Goal: Submit feedback/report problem: Leave review/rating

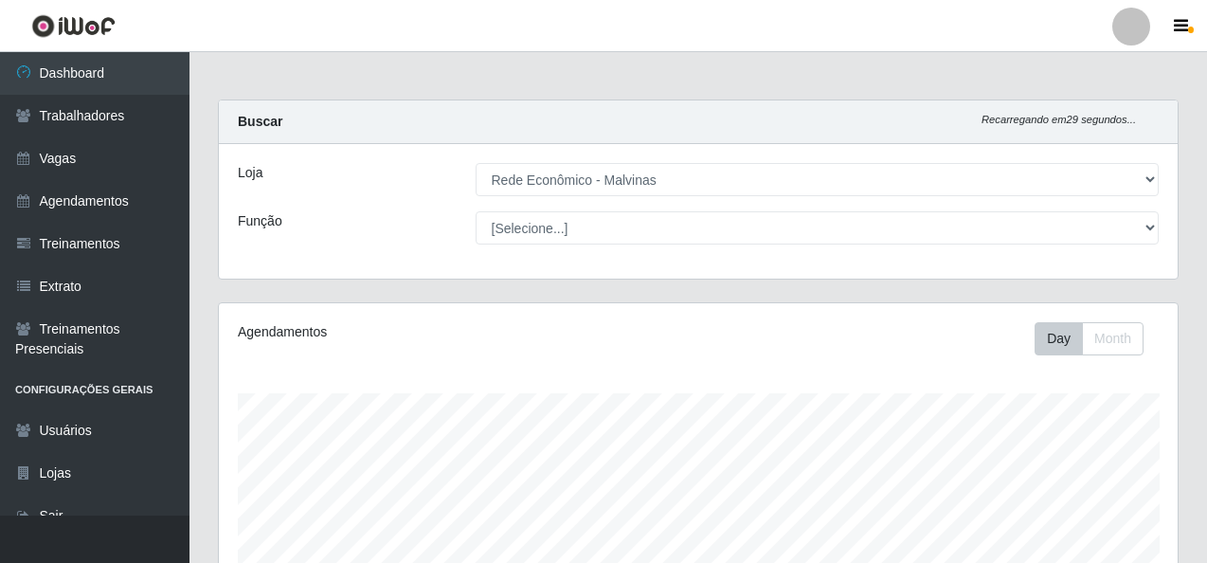
select select "194"
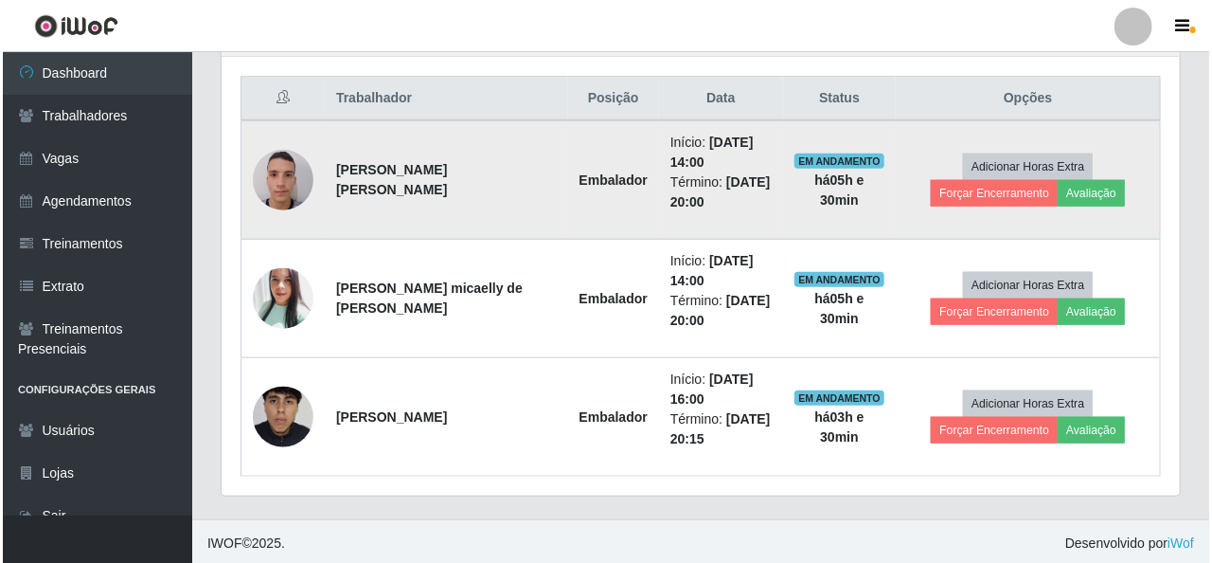
scroll to position [393, 959]
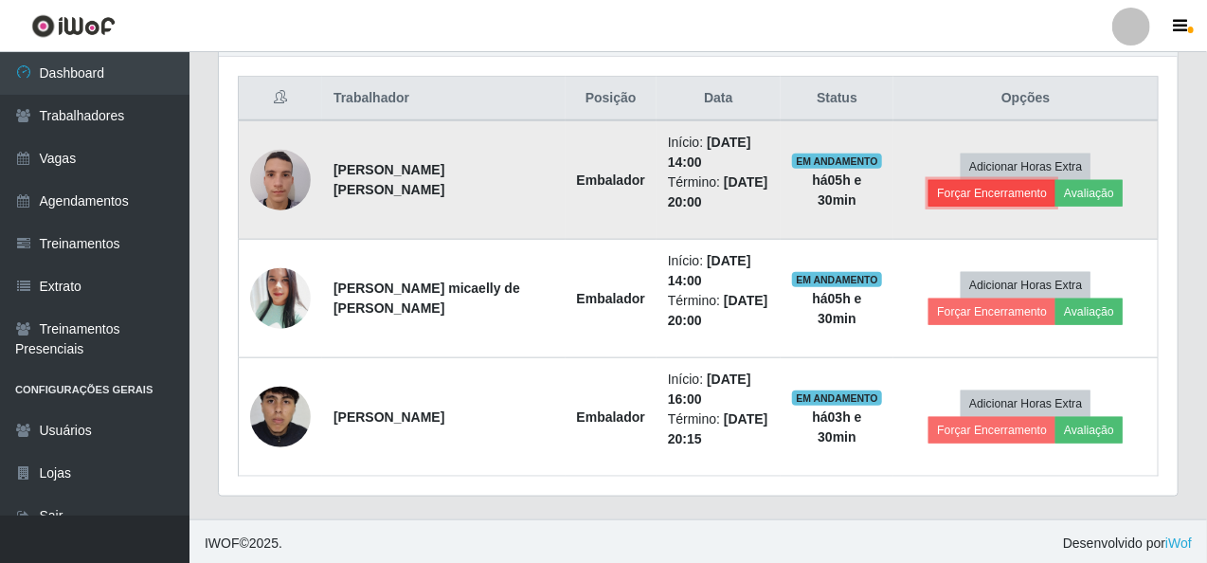
click at [1055, 180] on button "Forçar Encerramento" at bounding box center [991, 193] width 127 height 27
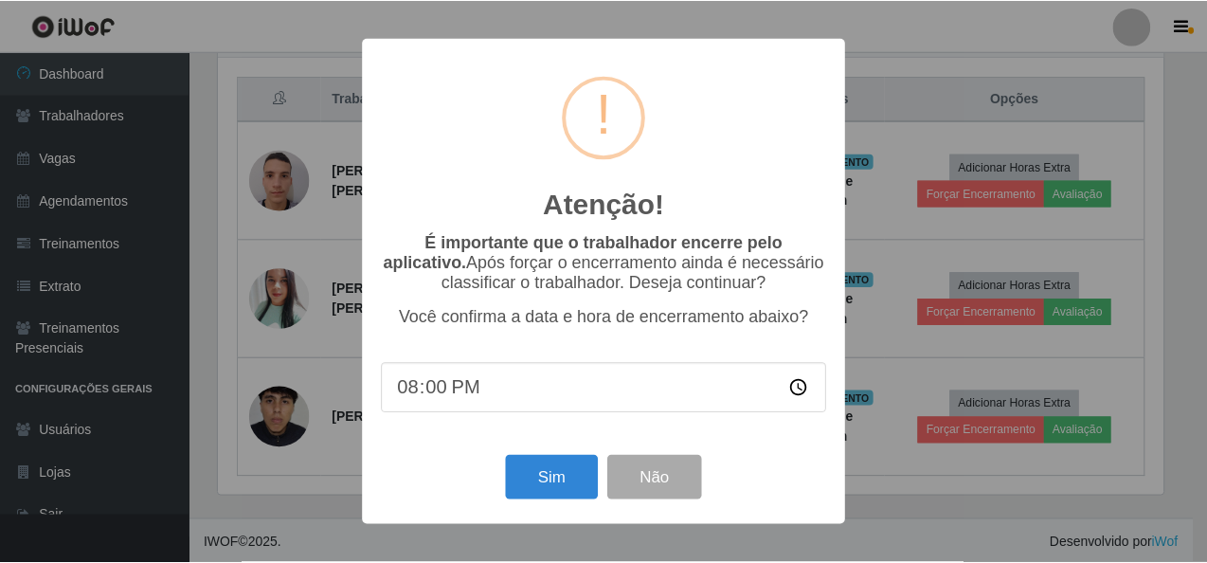
scroll to position [393, 951]
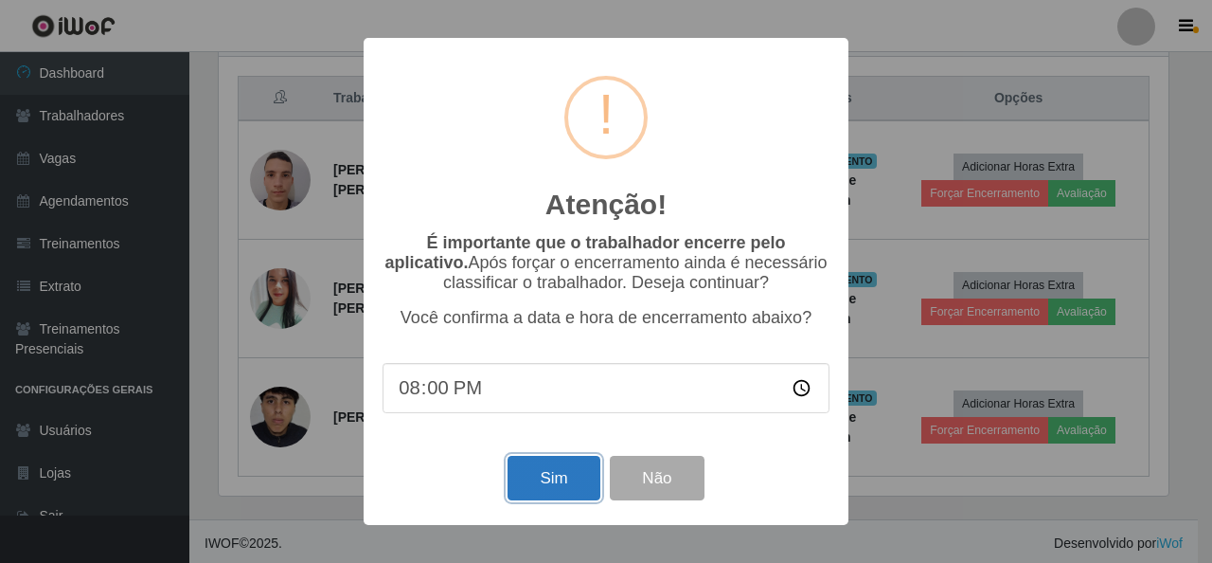
click at [519, 480] on button "Sim" at bounding box center [554, 478] width 92 height 45
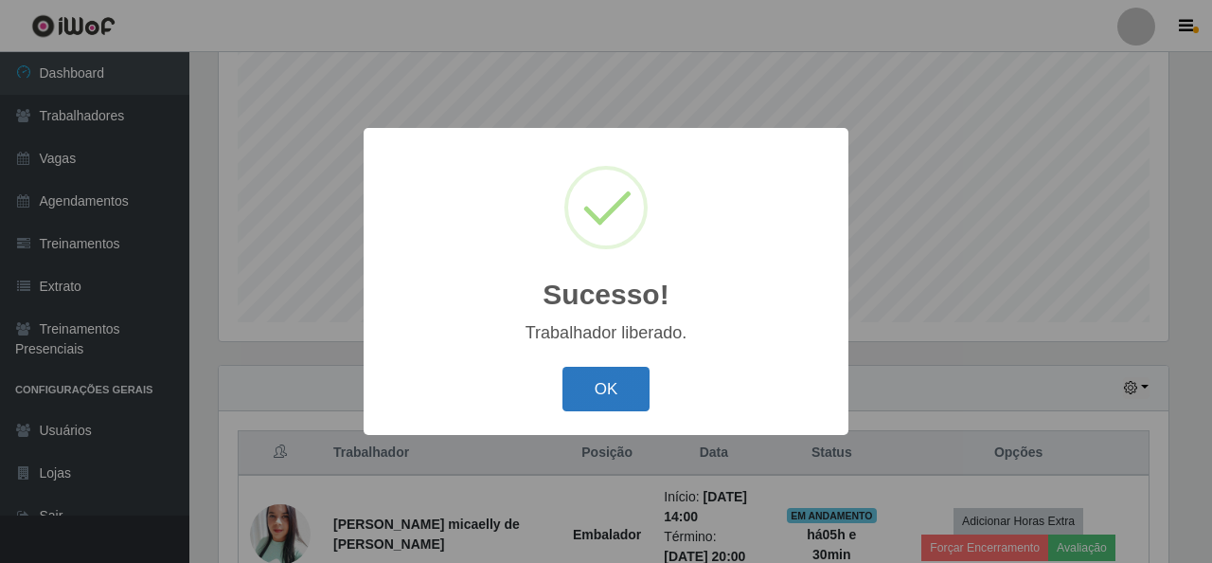
click at [615, 399] on button "OK" at bounding box center [607, 389] width 88 height 45
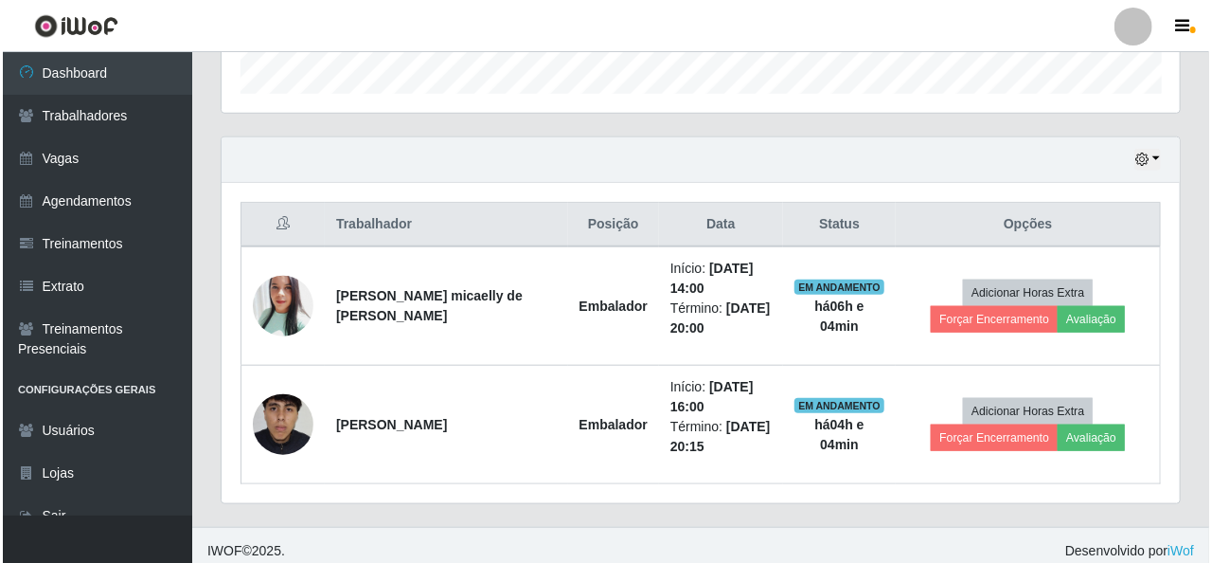
scroll to position [591, 0]
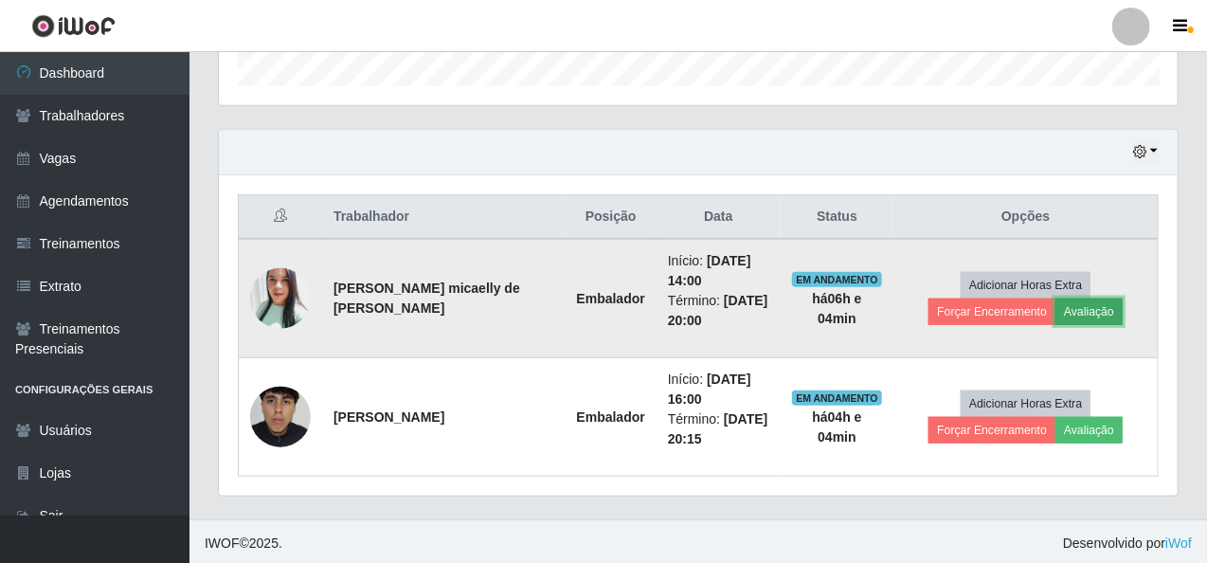
click at [1055, 311] on button "Avaliação" at bounding box center [1088, 311] width 67 height 27
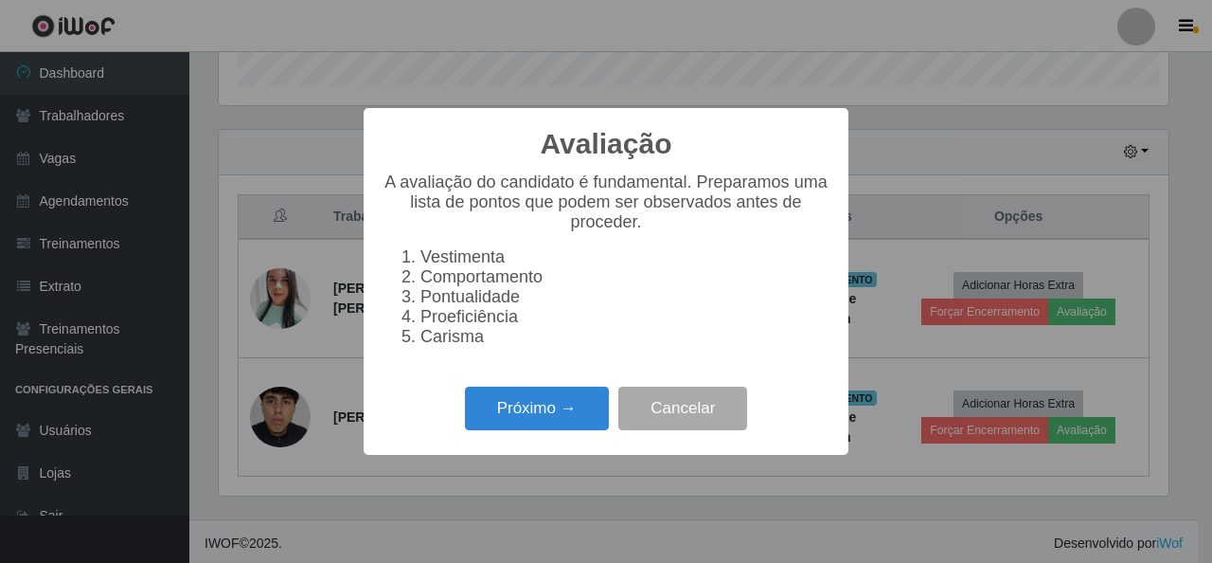
scroll to position [393, 951]
click at [517, 412] on button "Próximo →" at bounding box center [537, 408] width 144 height 45
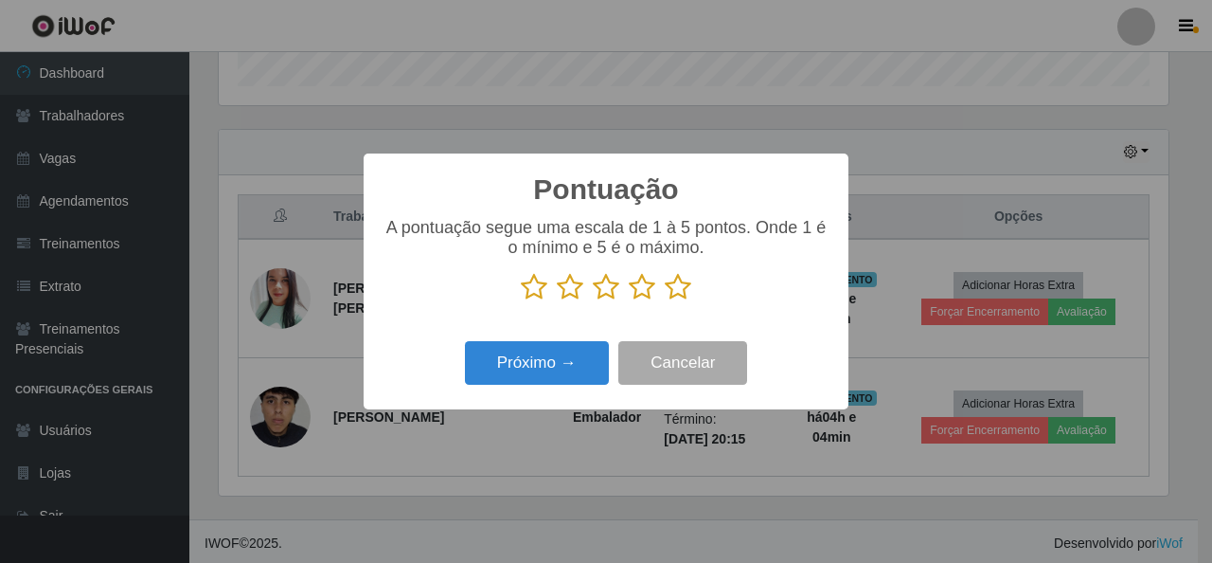
scroll to position [946815, 946257]
click at [682, 292] on icon at bounding box center [678, 287] width 27 height 28
click at [665, 301] on input "radio" at bounding box center [665, 301] width 0 height 0
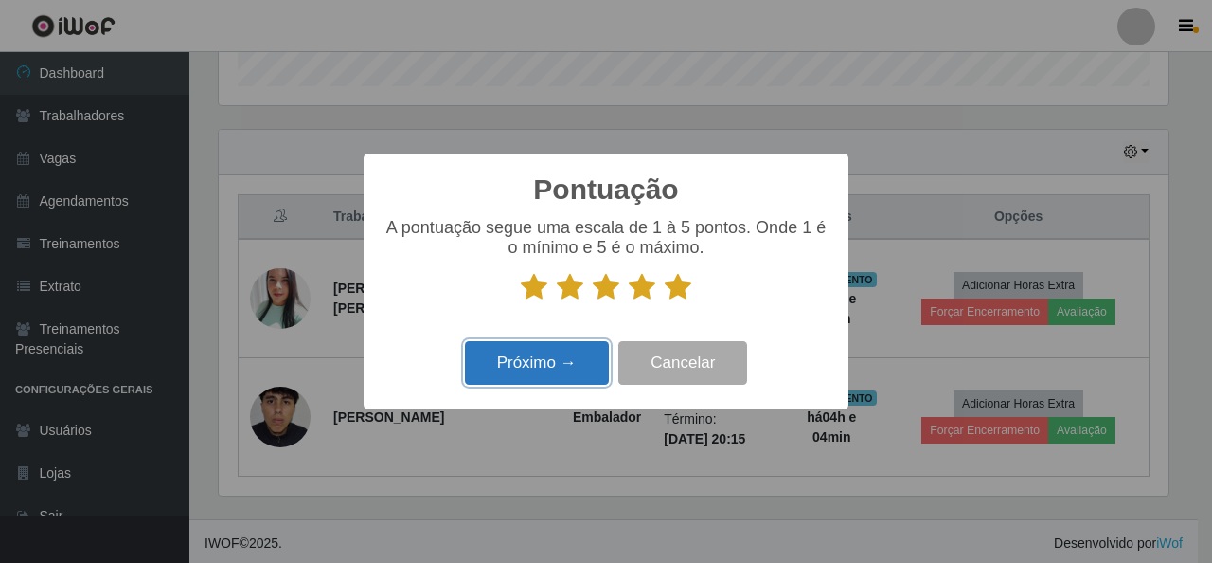
click at [552, 379] on button "Próximo →" at bounding box center [537, 363] width 144 height 45
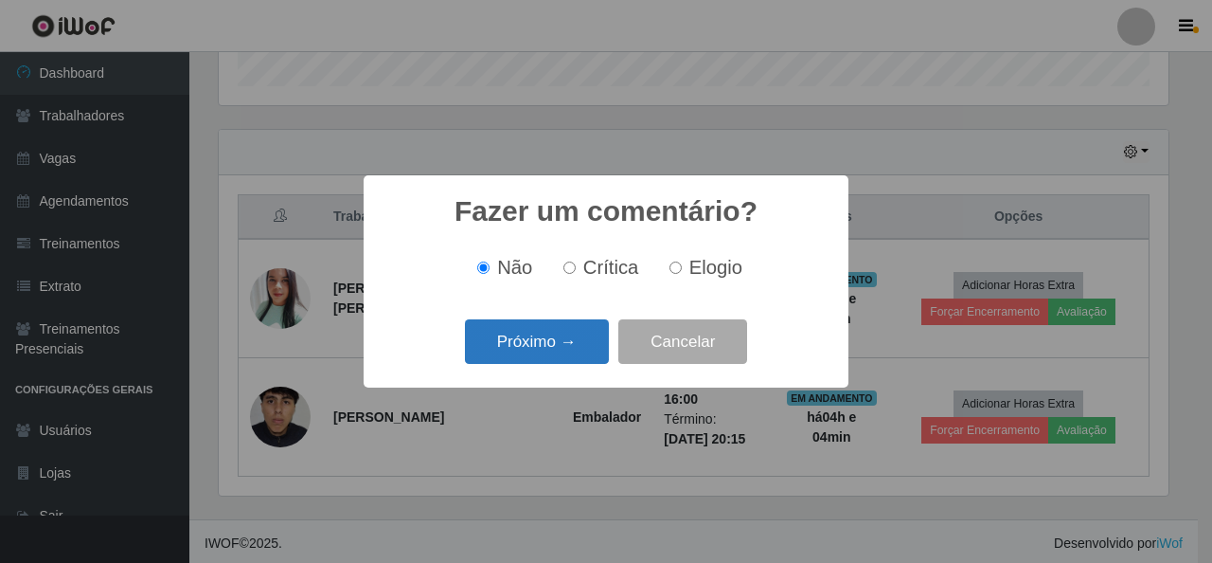
click at [577, 353] on button "Próximo →" at bounding box center [537, 341] width 144 height 45
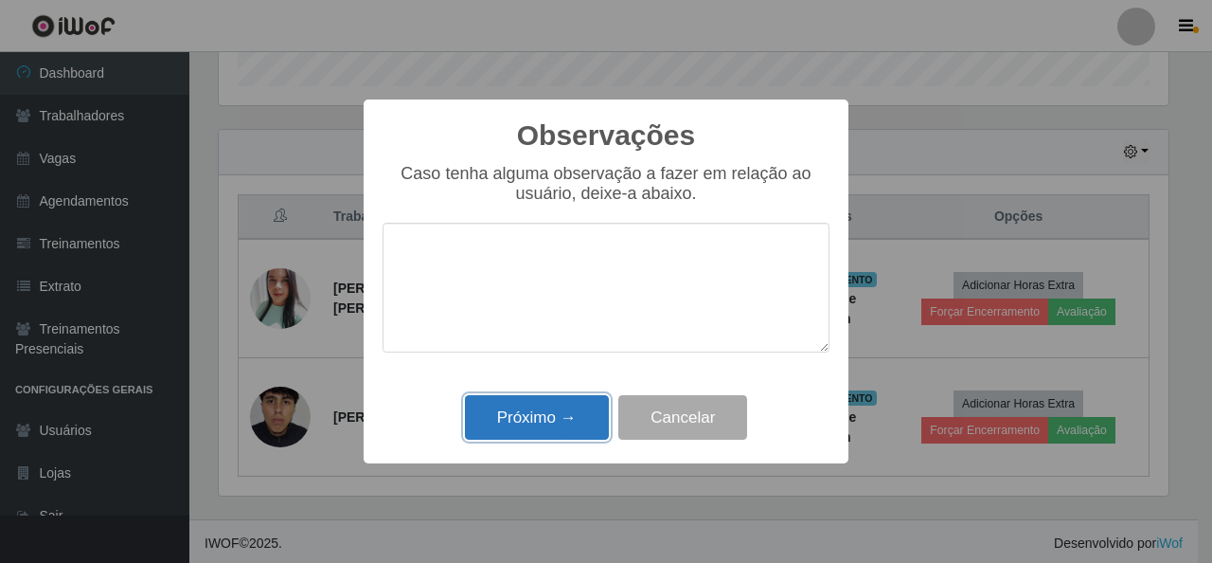
click at [546, 424] on button "Próximo →" at bounding box center [537, 417] width 144 height 45
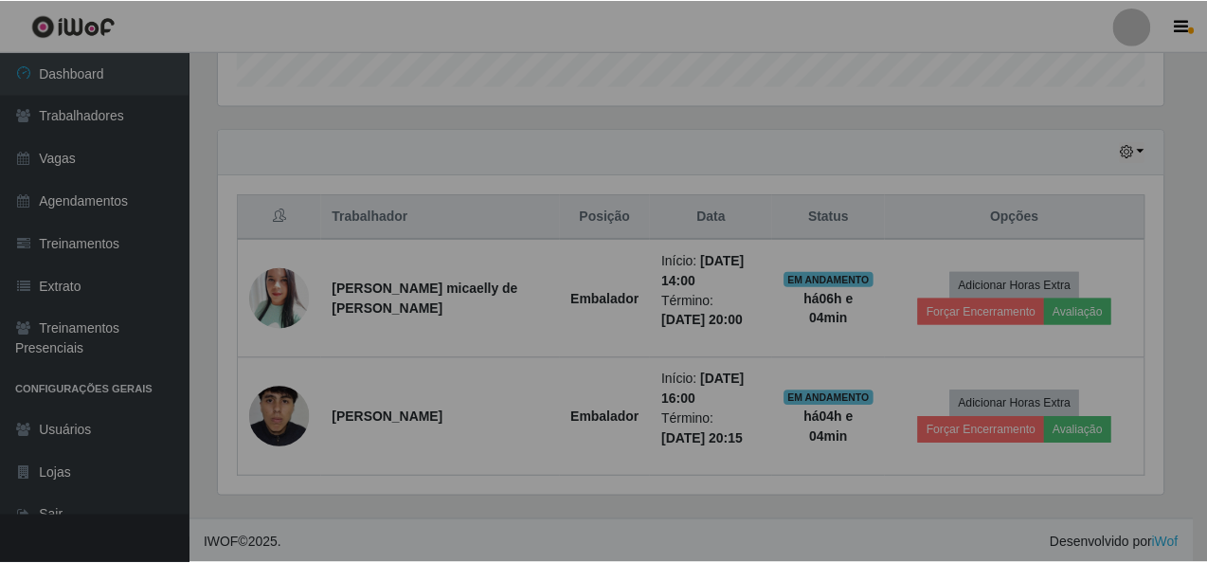
scroll to position [393, 959]
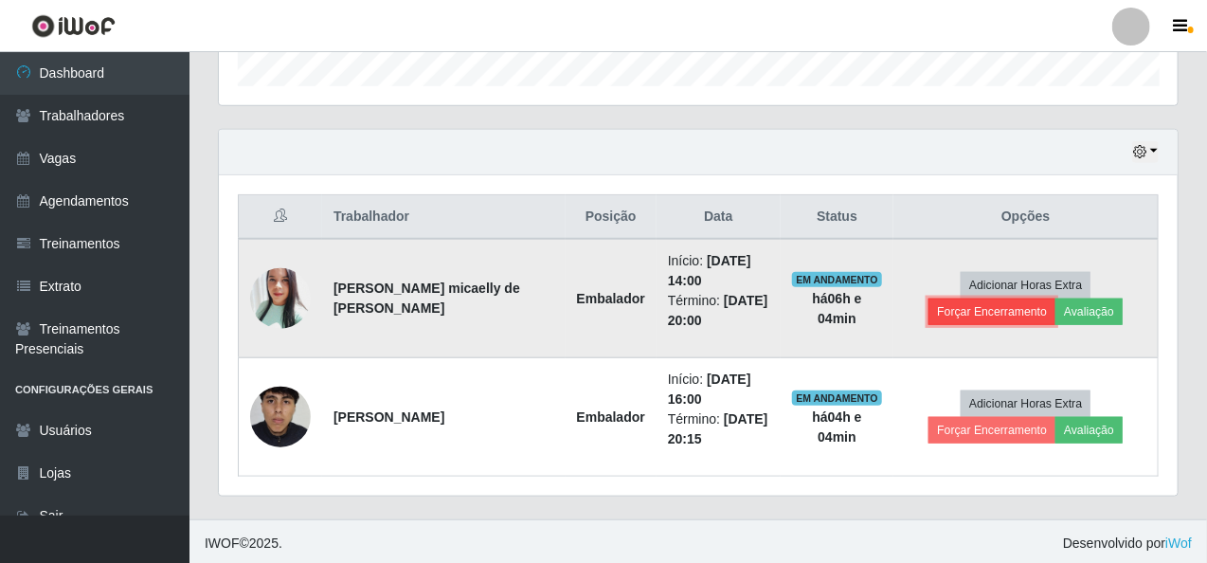
click at [1055, 298] on button "Forçar Encerramento" at bounding box center [991, 311] width 127 height 27
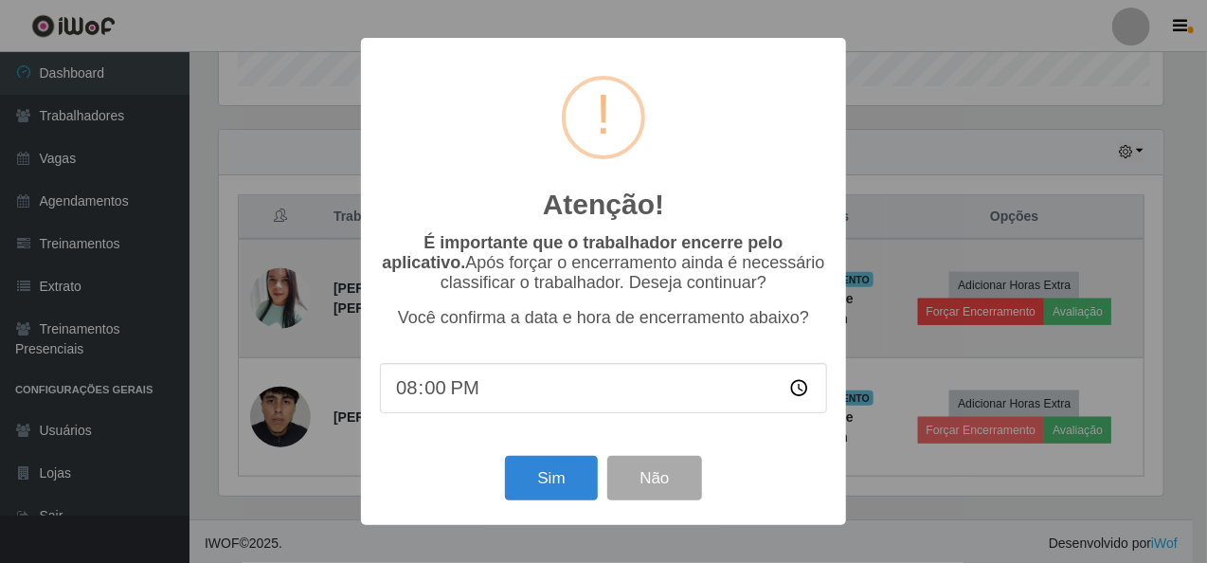
scroll to position [393, 951]
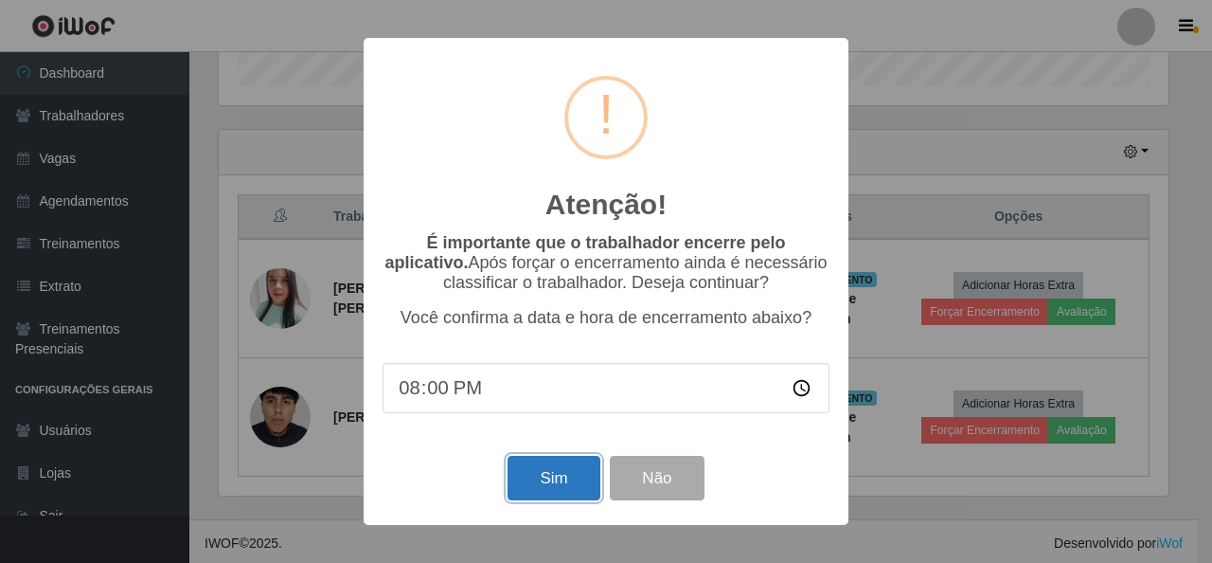
click at [561, 489] on button "Sim" at bounding box center [554, 478] width 92 height 45
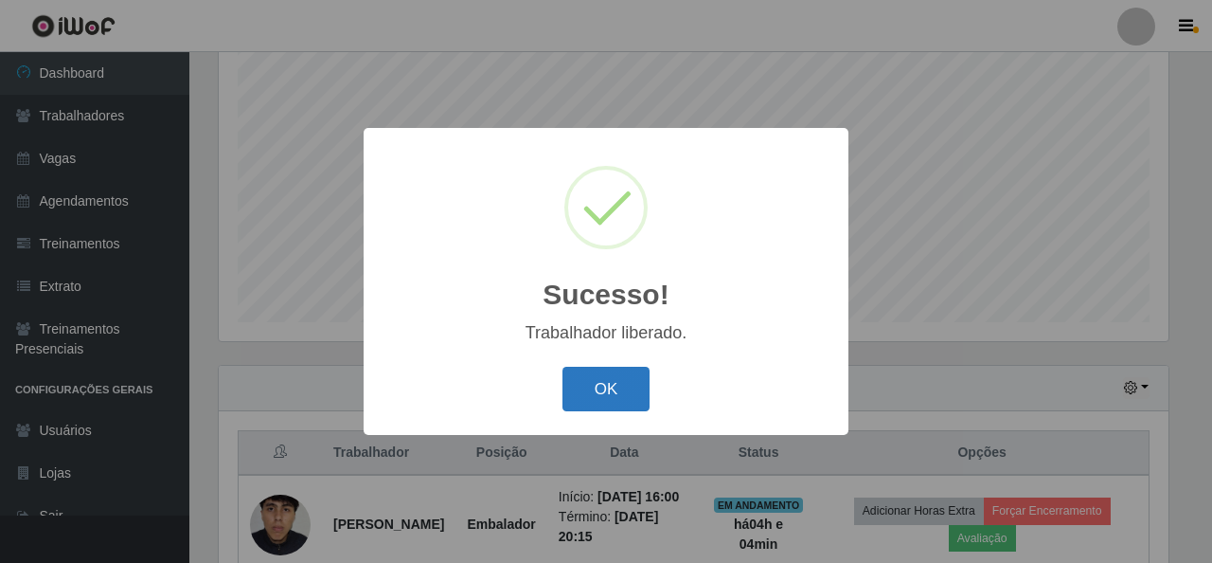
click at [607, 384] on button "OK" at bounding box center [607, 389] width 88 height 45
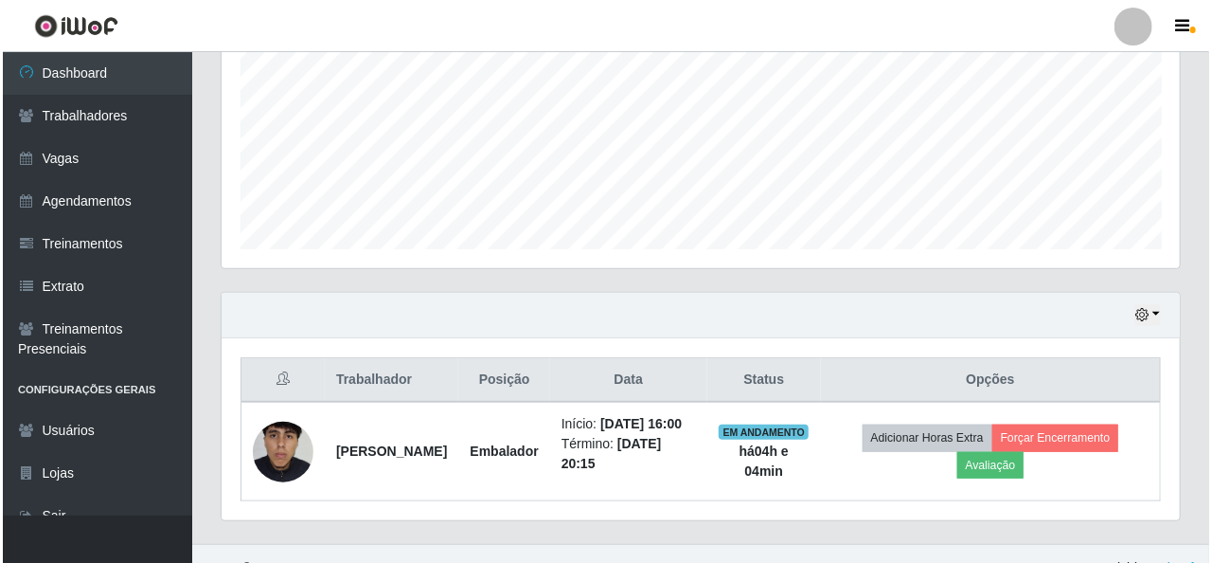
scroll to position [454, 0]
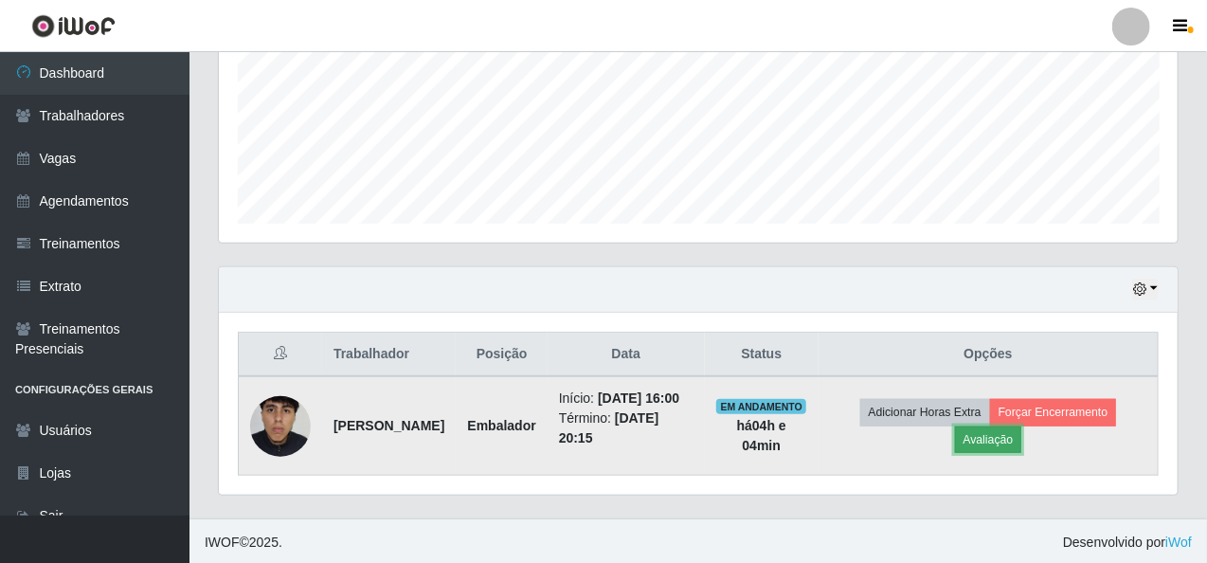
click at [1000, 429] on button "Avaliação" at bounding box center [988, 439] width 67 height 27
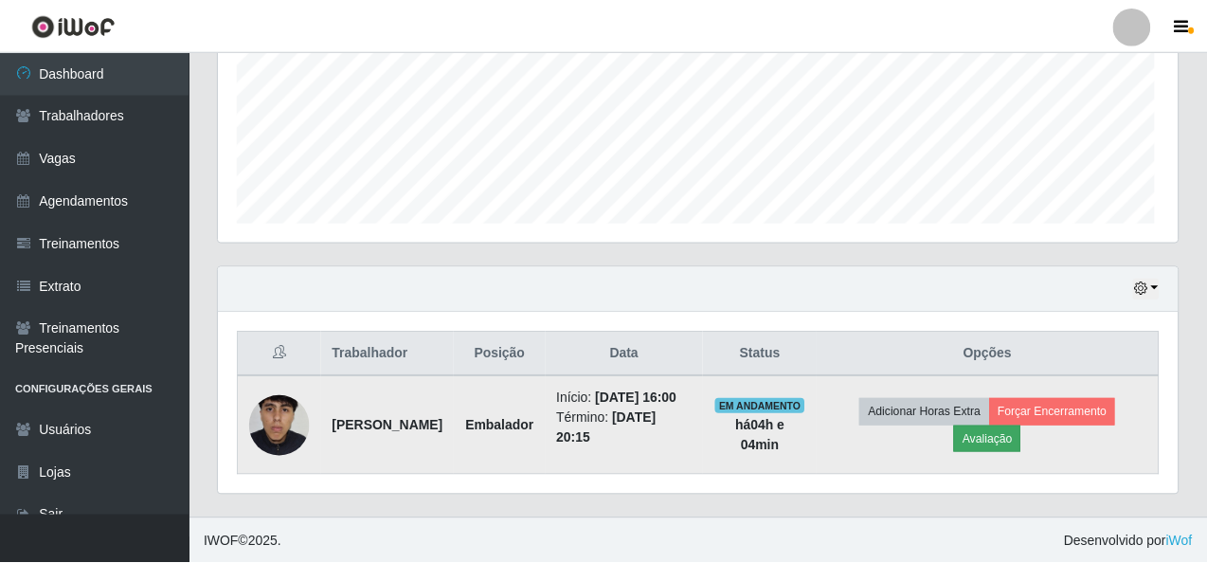
scroll to position [393, 951]
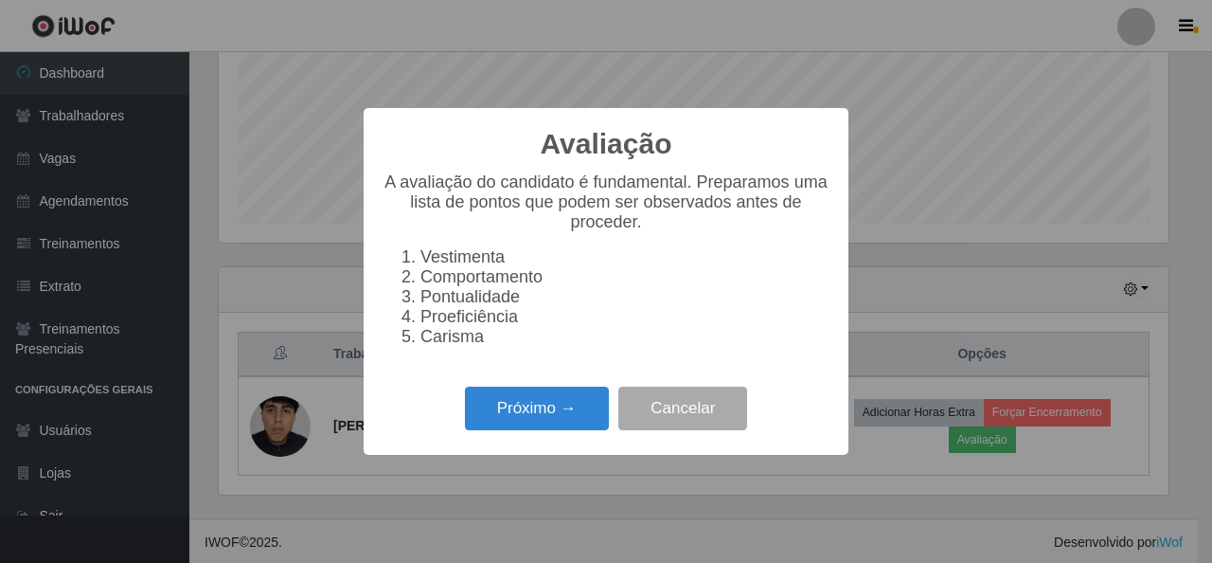
click at [170, 265] on div "Avaliação × A avaliação do candidato é fundamental. Preparamos uma lista de pon…" at bounding box center [606, 281] width 1212 height 563
click at [698, 422] on button "Cancelar" at bounding box center [683, 408] width 129 height 45
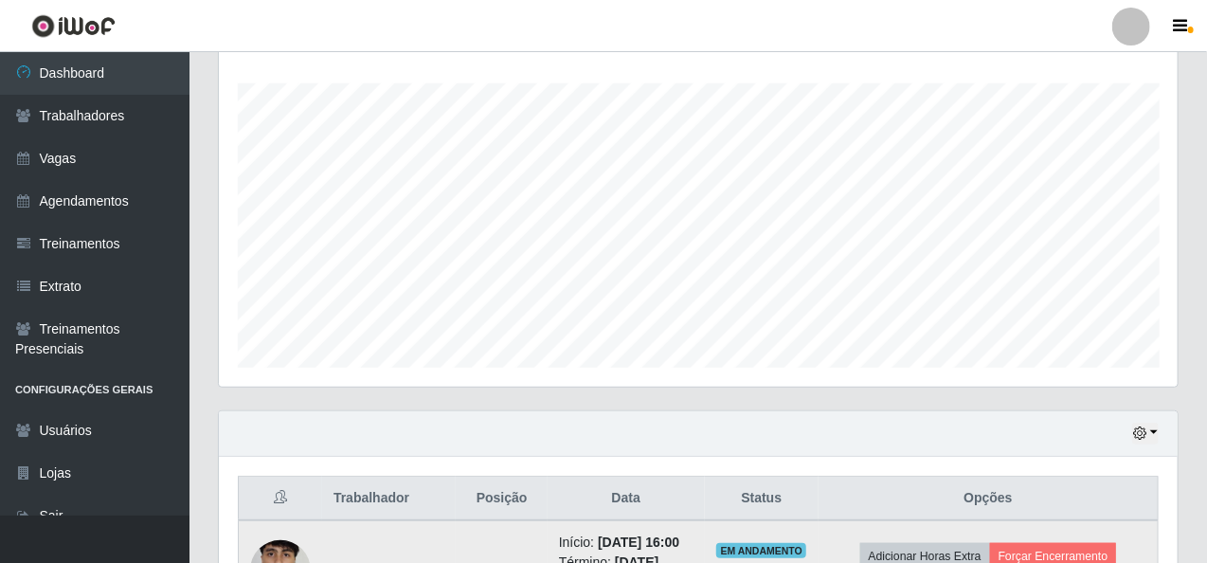
scroll to position [454, 0]
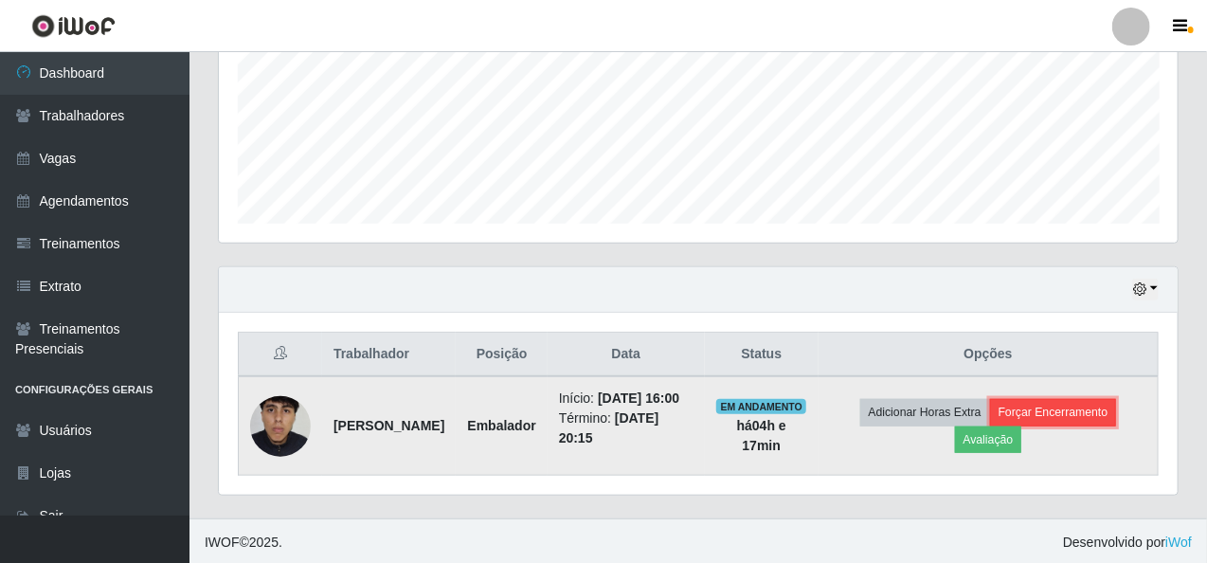
click at [1066, 411] on button "Forçar Encerramento" at bounding box center [1053, 412] width 127 height 27
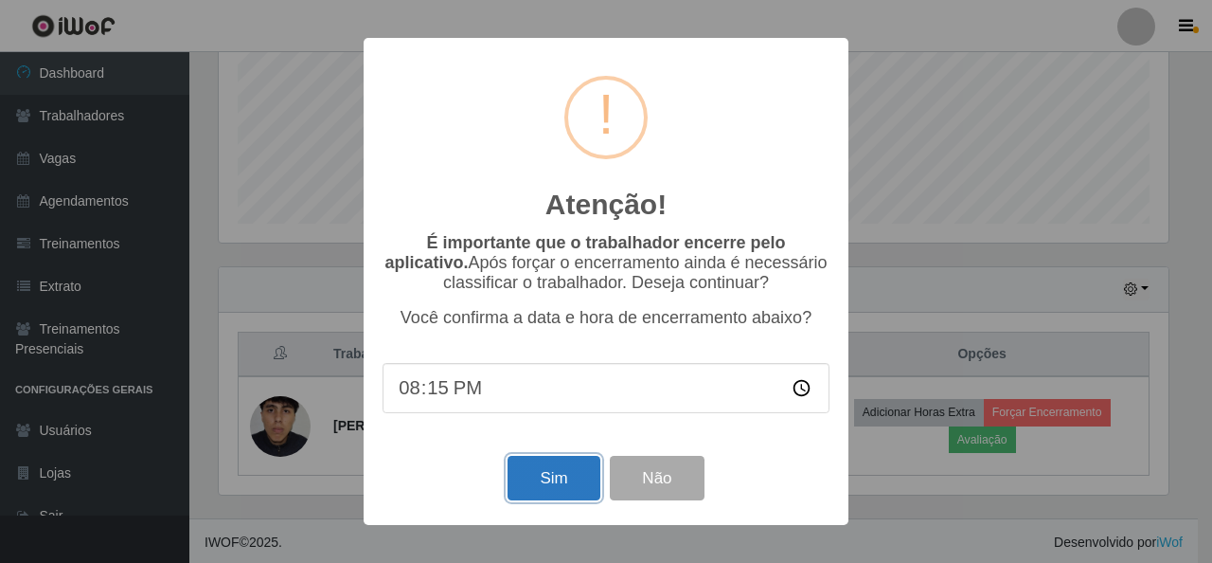
click at [515, 488] on button "Sim" at bounding box center [554, 478] width 92 height 45
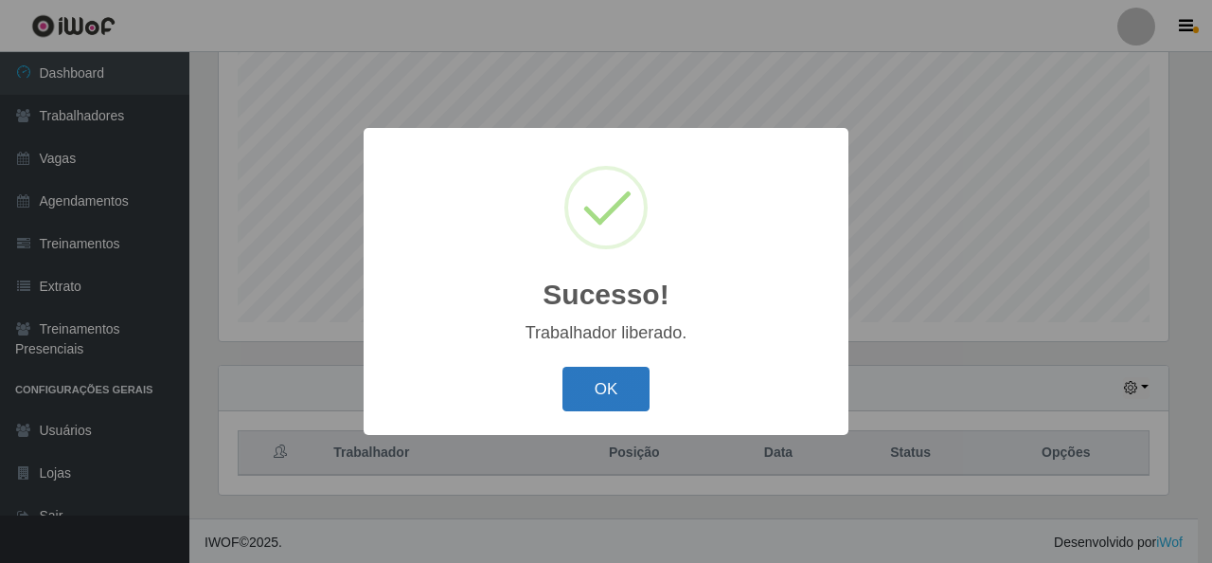
click at [610, 370] on button "OK" at bounding box center [607, 389] width 88 height 45
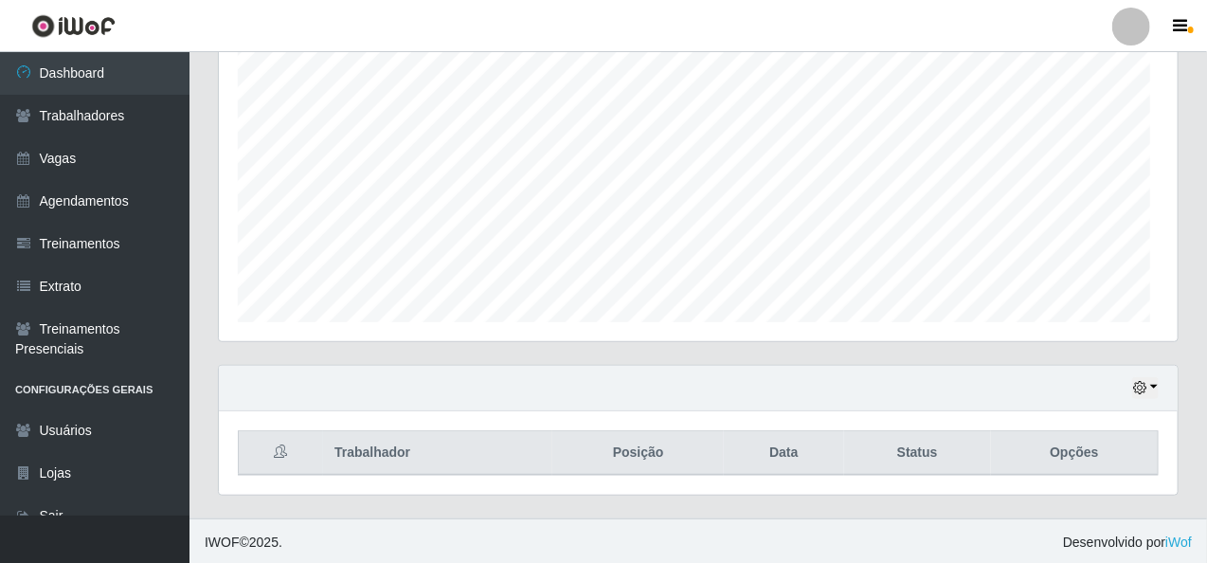
scroll to position [393, 959]
